Goal: Information Seeking & Learning: Learn about a topic

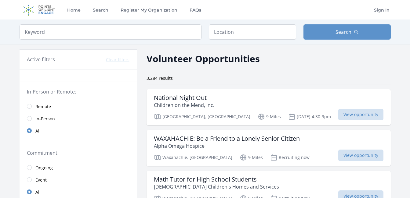
scroll to position [753, 0]
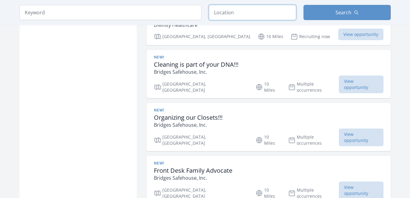
click at [236, 16] on input "text" at bounding box center [252, 12] width 87 height 15
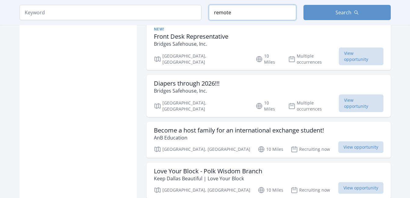
scroll to position [1274, 0]
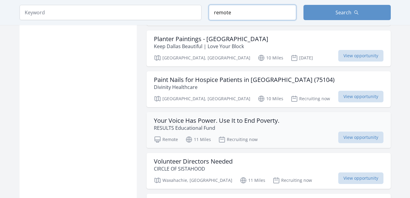
type input "remote"
click at [232, 117] on h3 "Your Voice Has Power. Use It to End Poverty." at bounding box center [216, 120] width 125 height 7
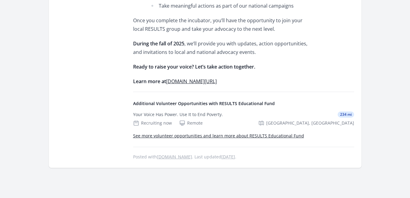
scroll to position [619, 0]
